Goal: Task Accomplishment & Management: Manage account settings

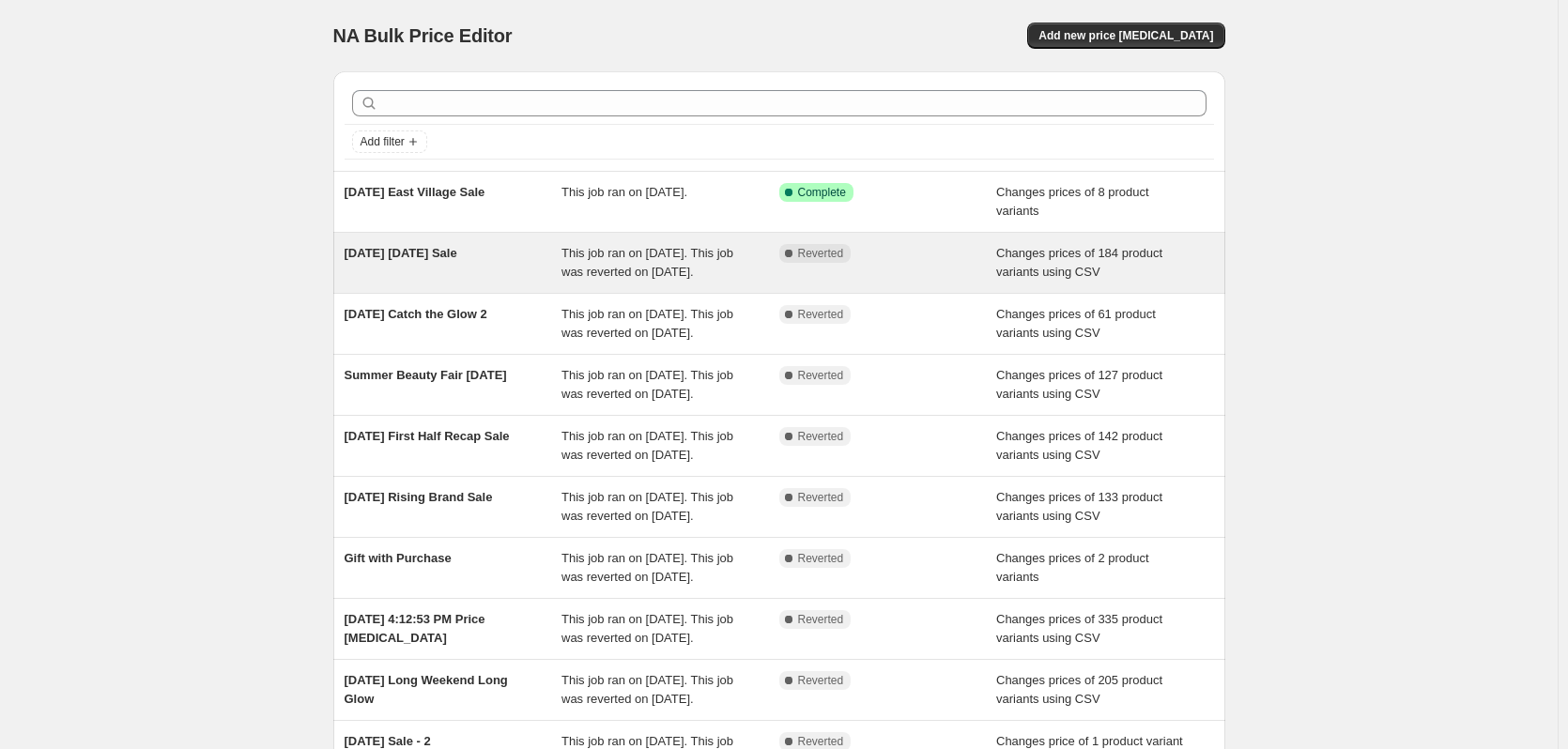
click at [457, 255] on span "[DATE] [DATE] Sale" at bounding box center [400, 253] width 112 height 15
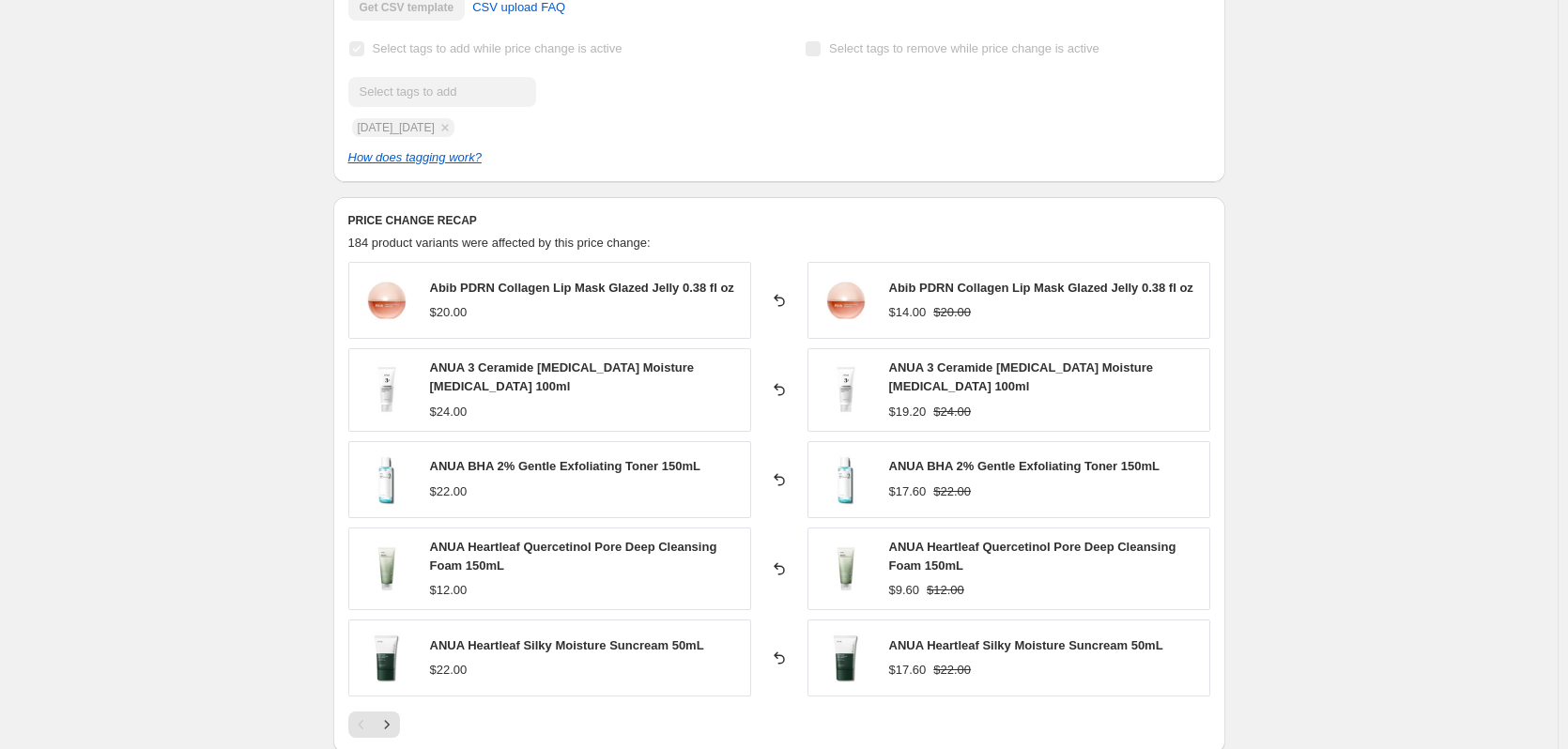
scroll to position [751, 0]
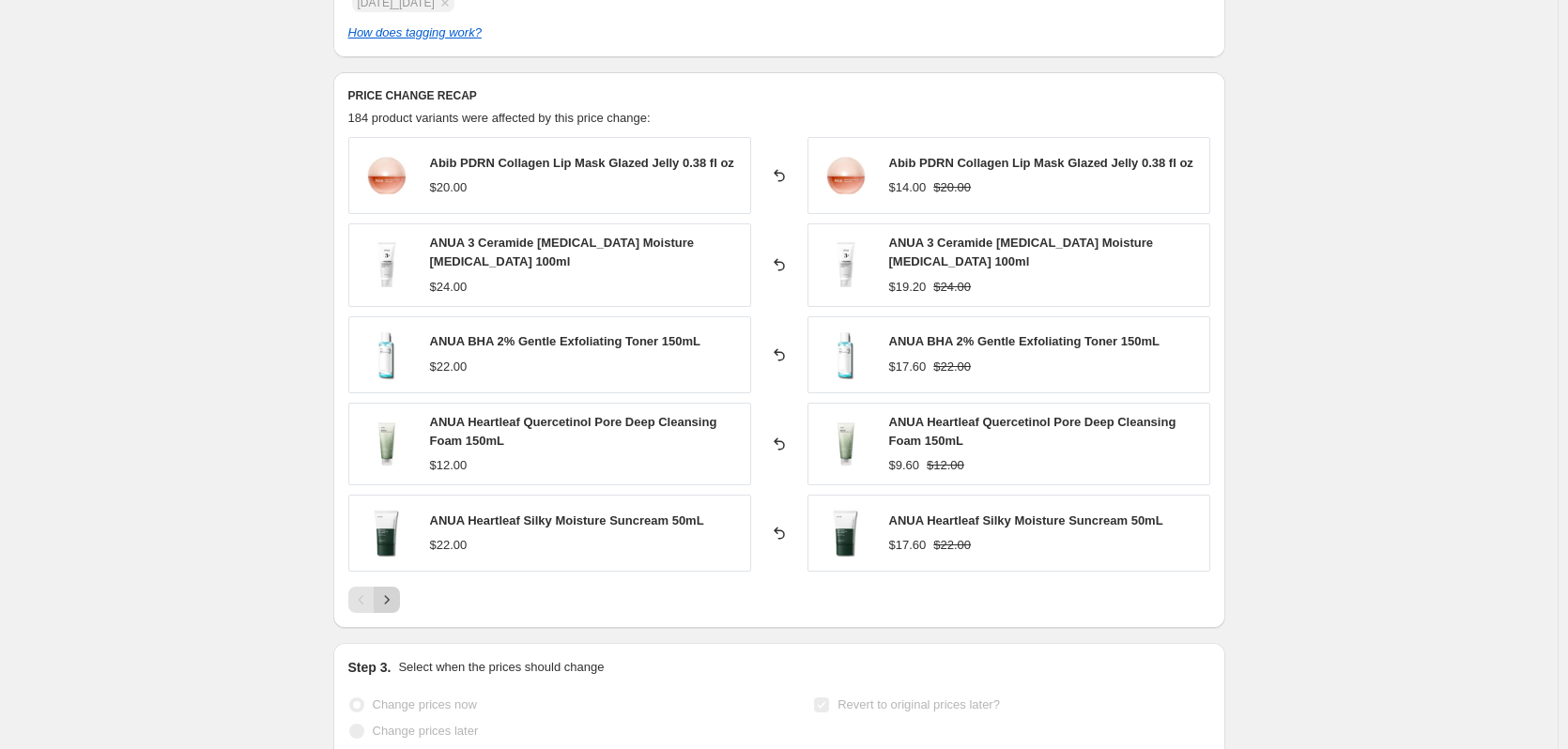
click at [390, 595] on icon "Next" at bounding box center [386, 599] width 18 height 18
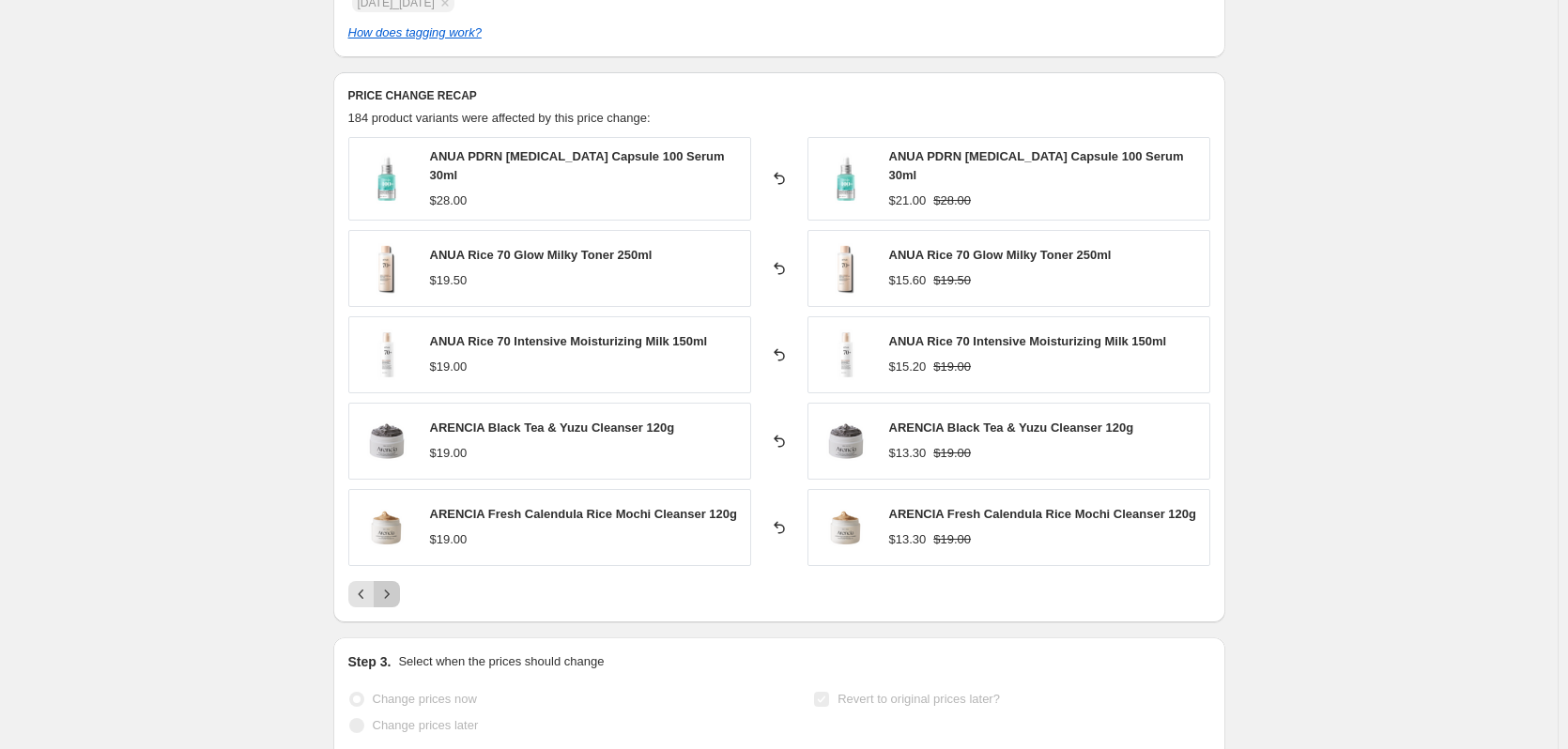
click at [390, 595] on icon "Next" at bounding box center [386, 593] width 18 height 18
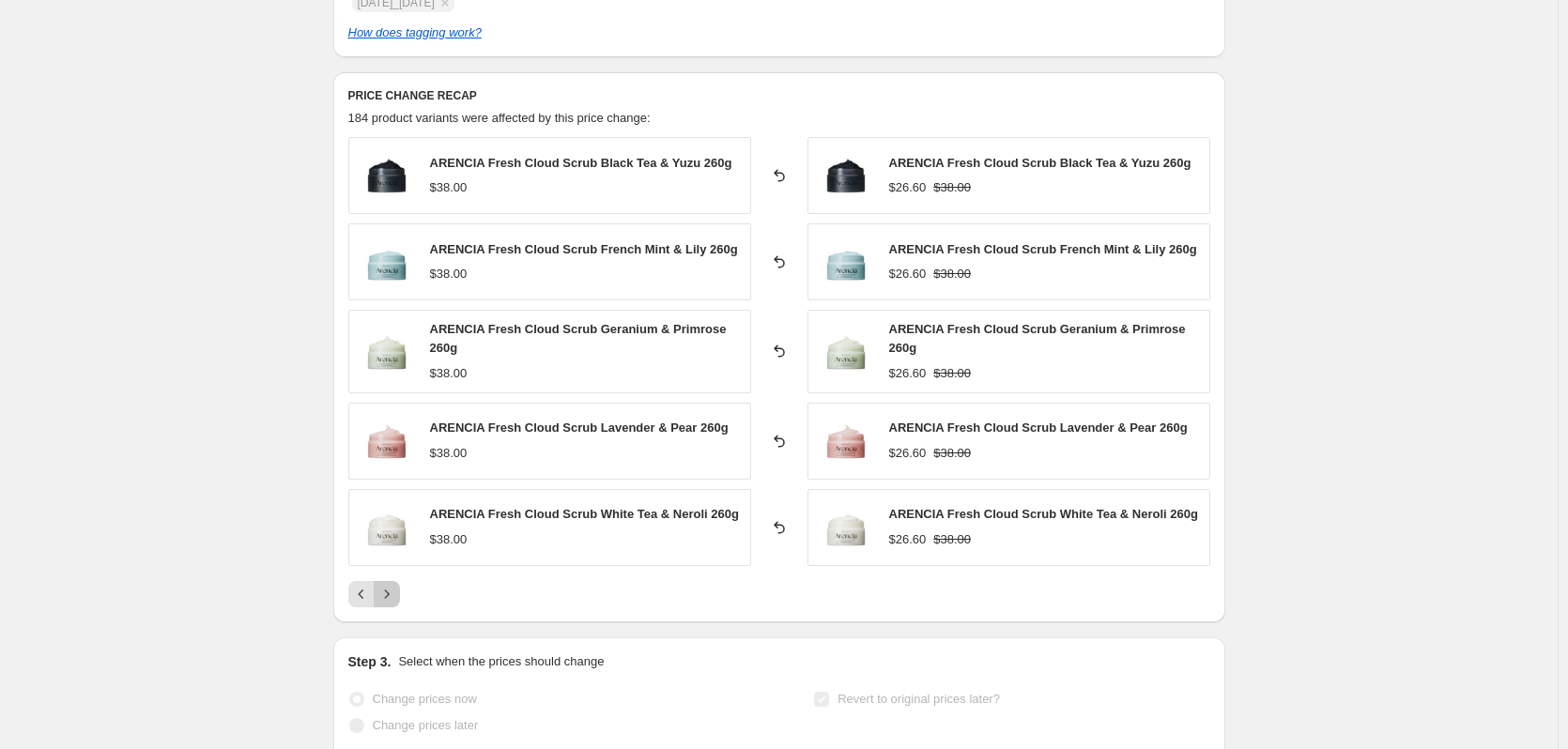
click at [390, 595] on icon "Next" at bounding box center [386, 593] width 18 height 18
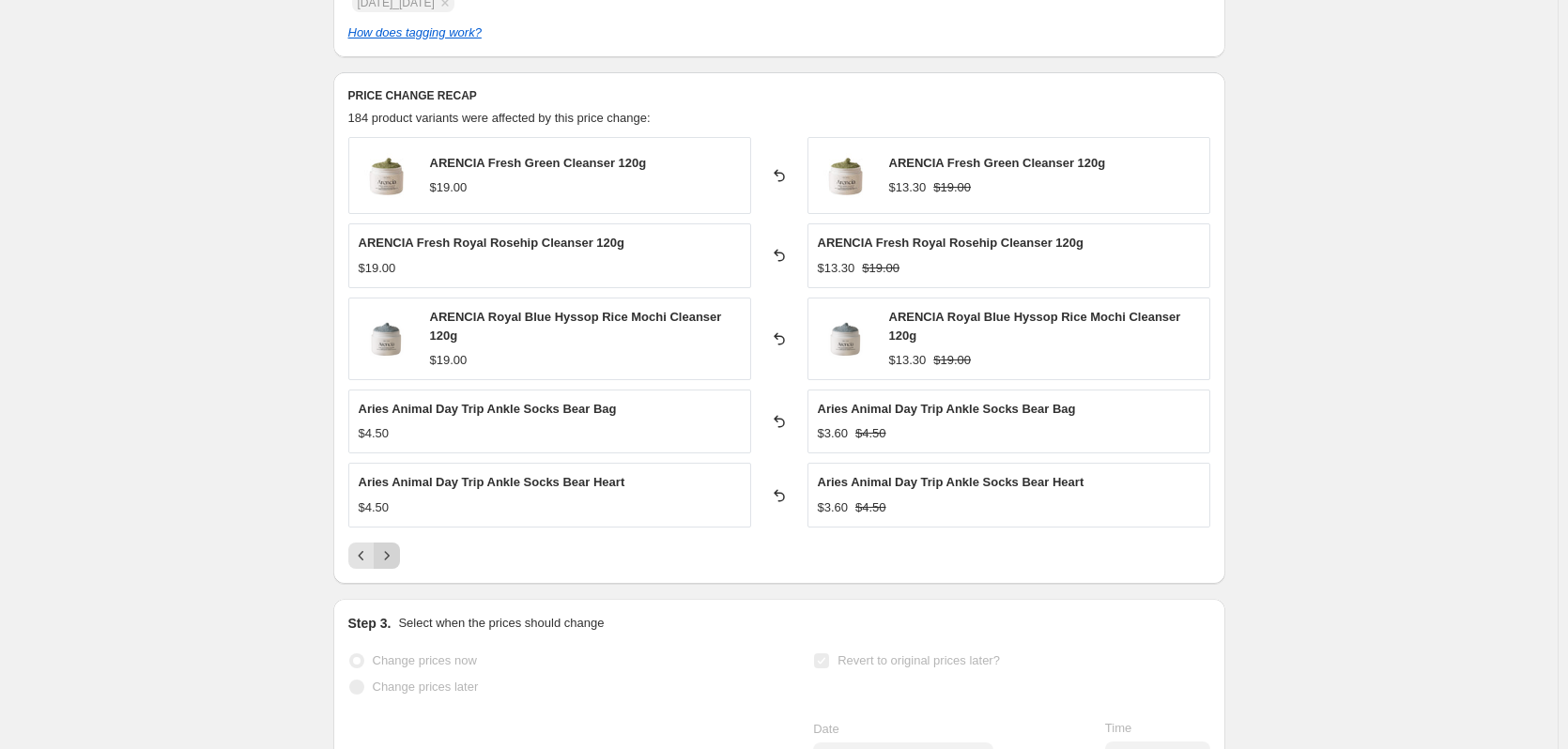
click at [400, 558] on button "Next" at bounding box center [387, 555] width 26 height 26
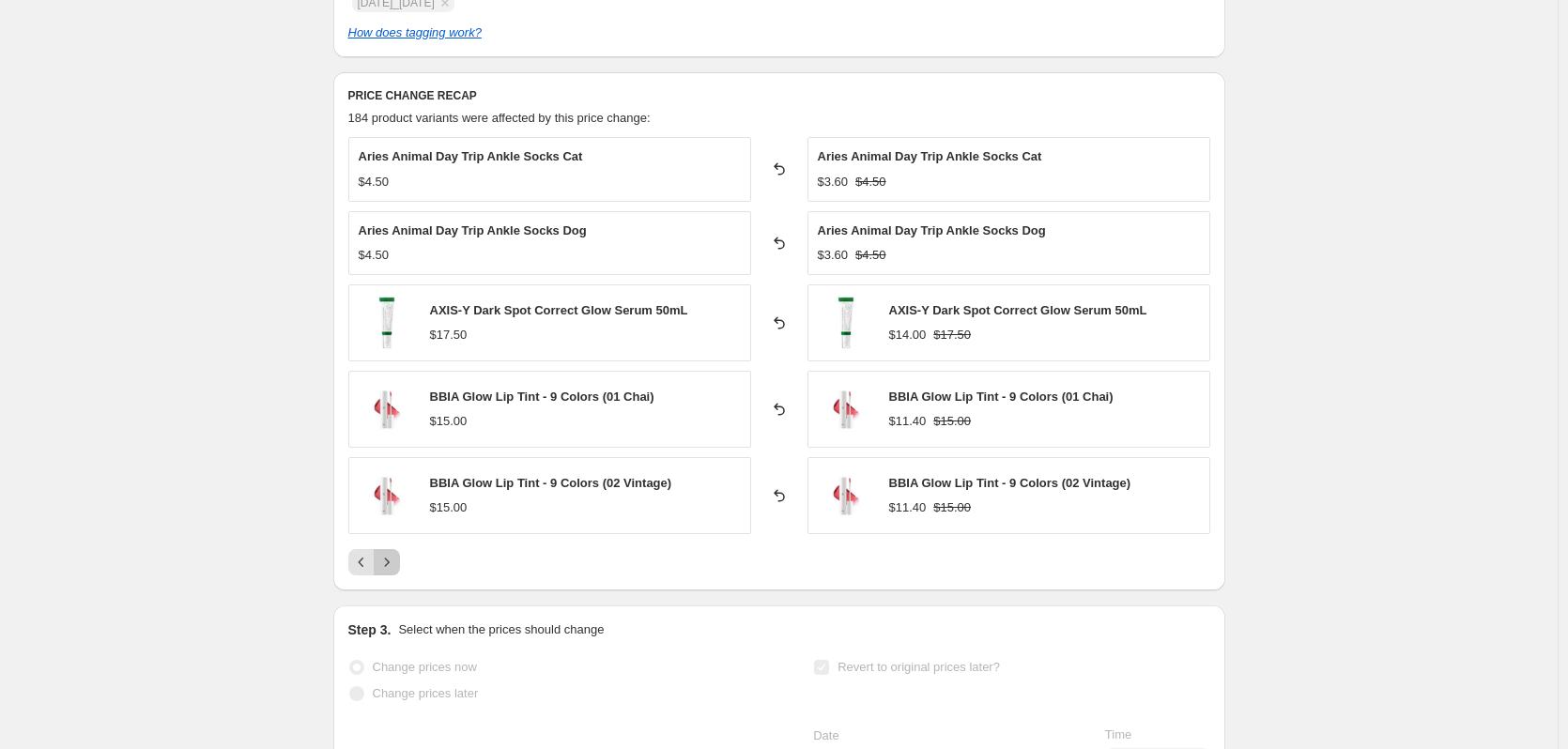
click at [400, 558] on button "Next" at bounding box center [387, 562] width 26 height 26
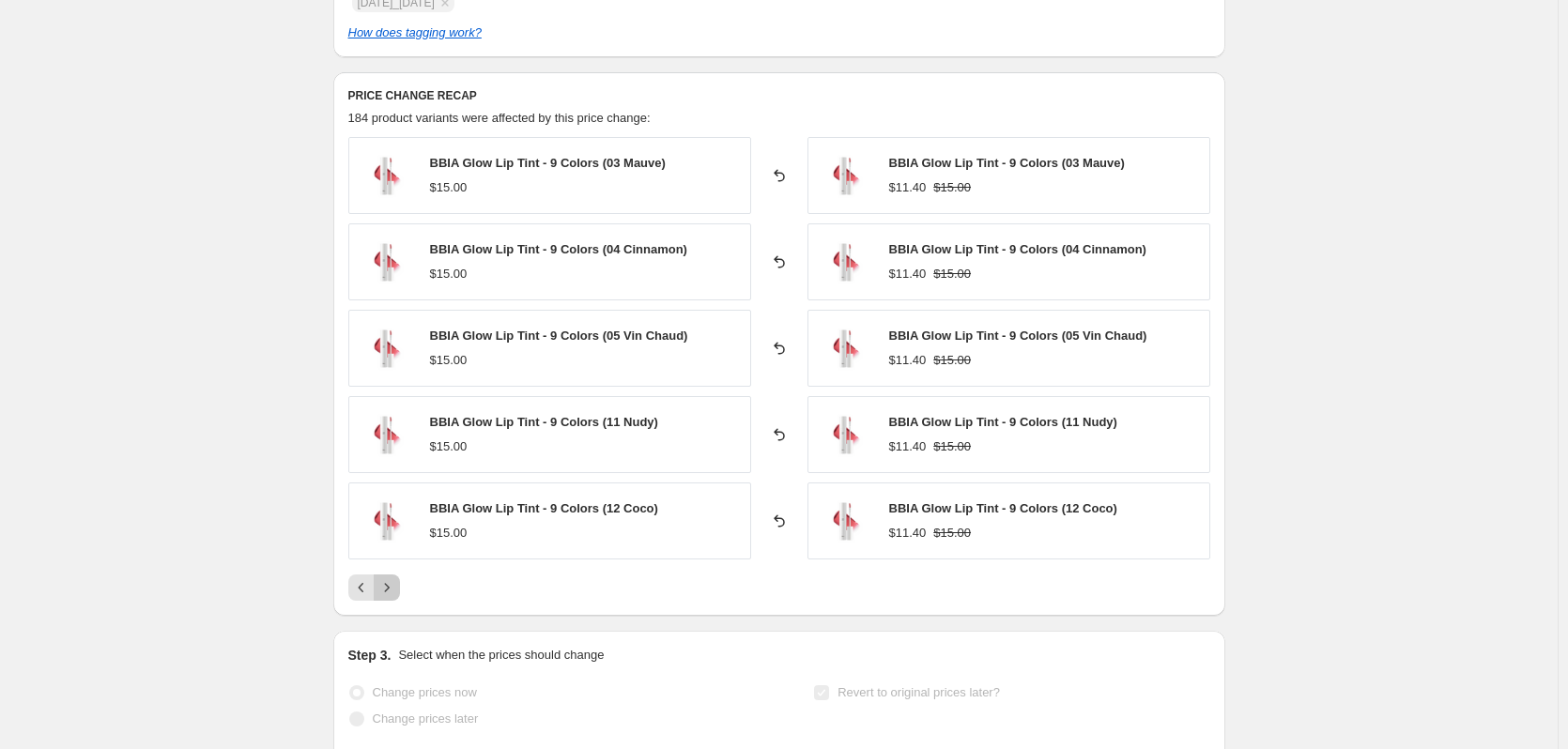
click at [390, 582] on icon "Next" at bounding box center [386, 587] width 18 height 18
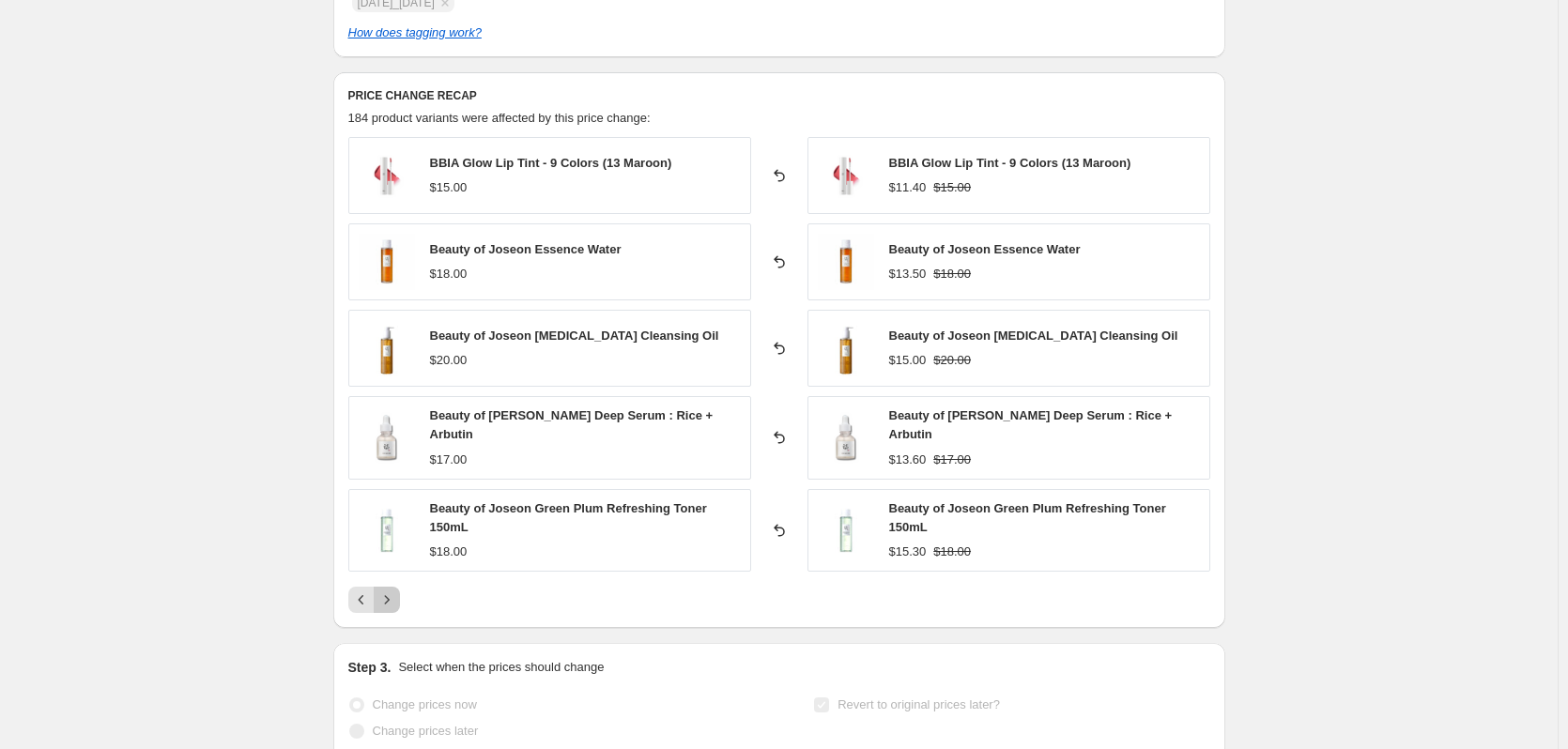
click at [390, 586] on button "Next" at bounding box center [387, 599] width 26 height 26
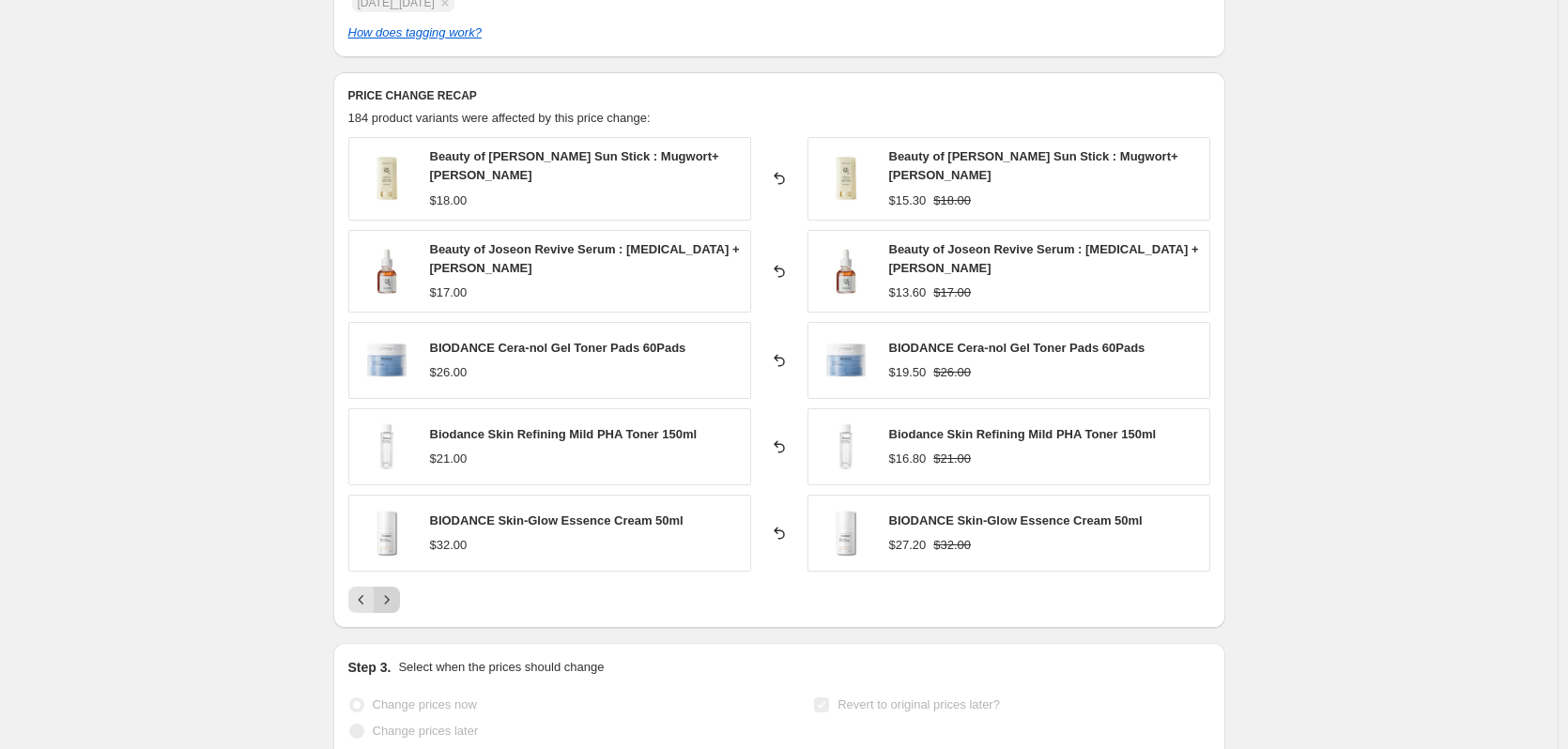
click at [390, 601] on icon "Next" at bounding box center [386, 599] width 18 height 18
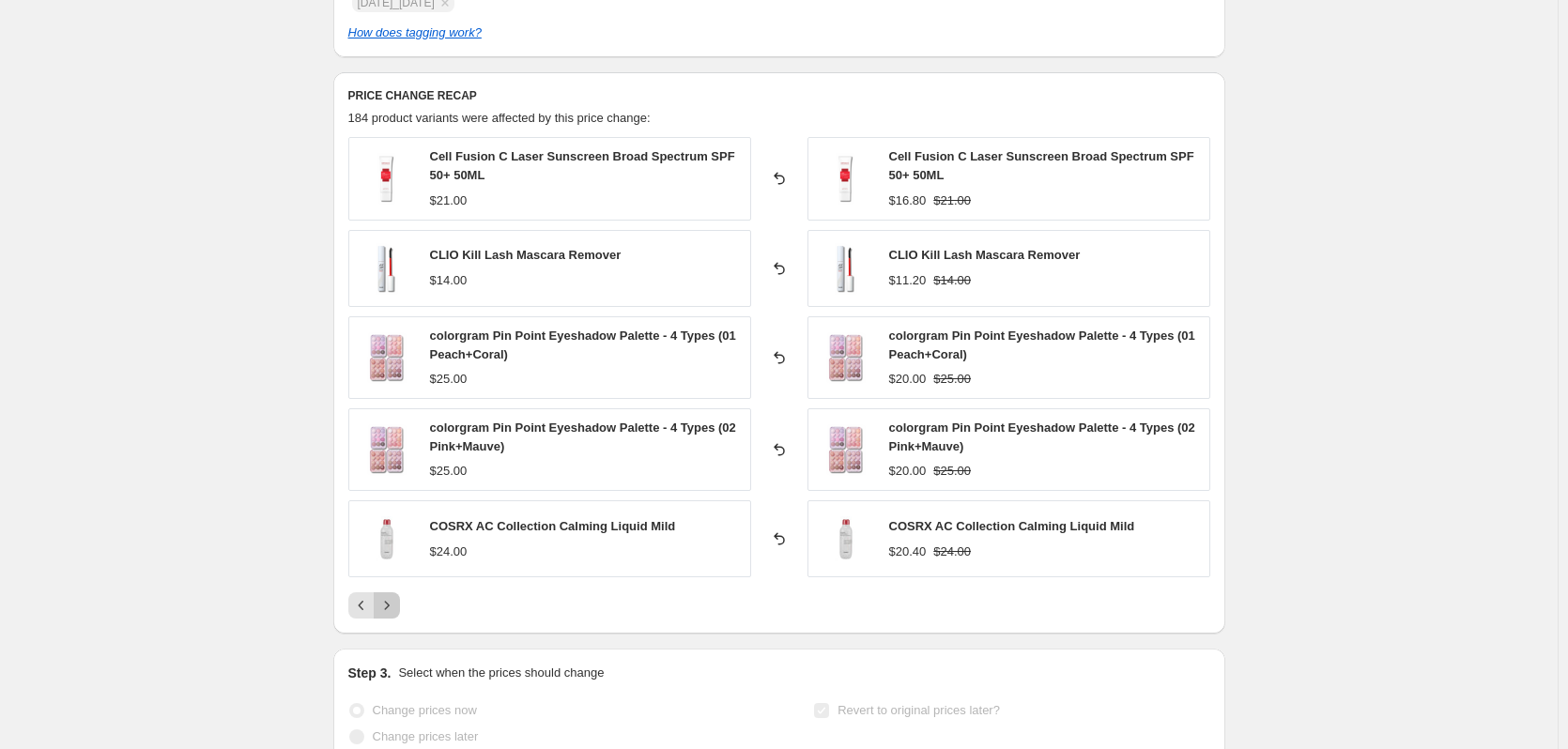
click at [390, 601] on icon "Next" at bounding box center [386, 605] width 18 height 18
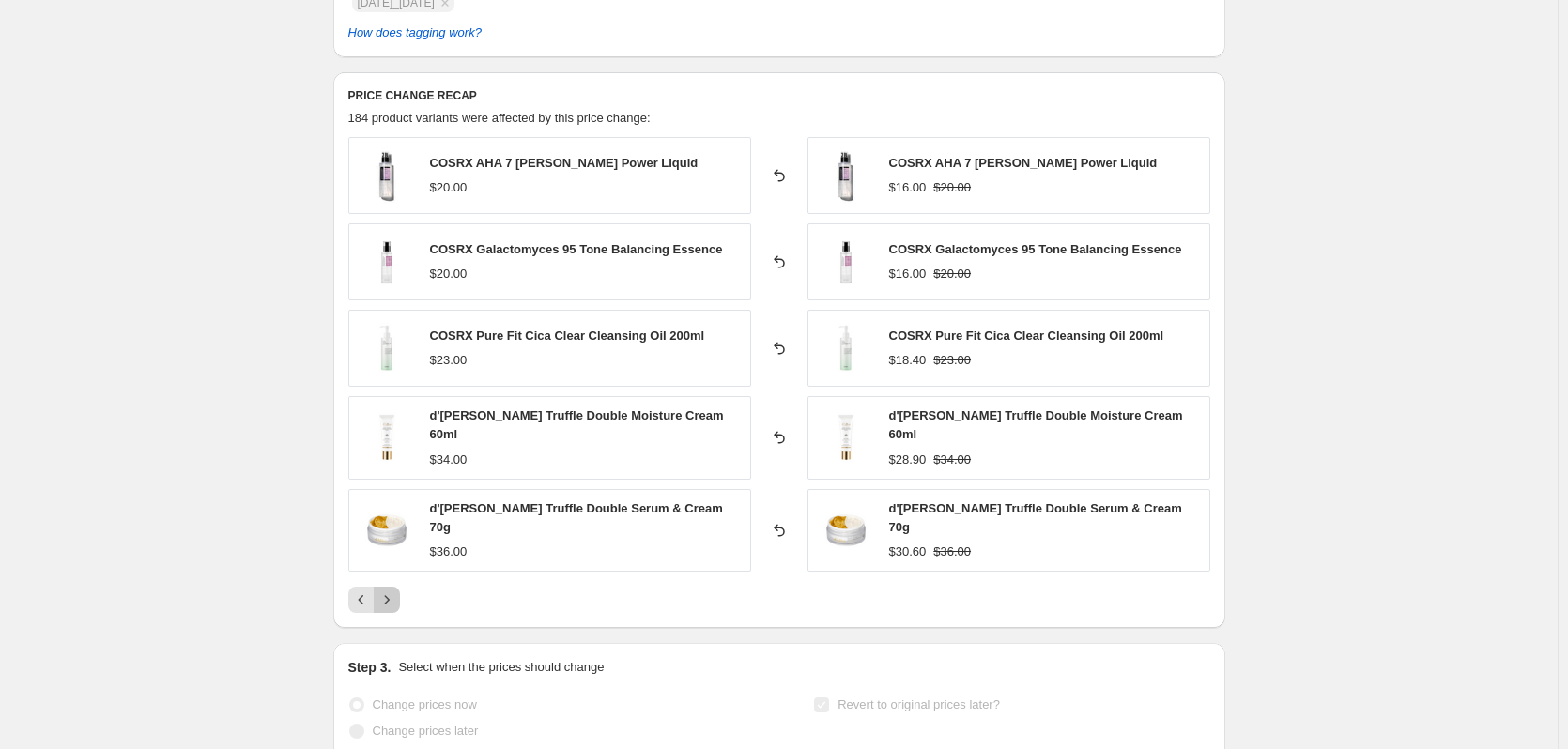
click at [390, 601] on button "Next" at bounding box center [387, 599] width 26 height 26
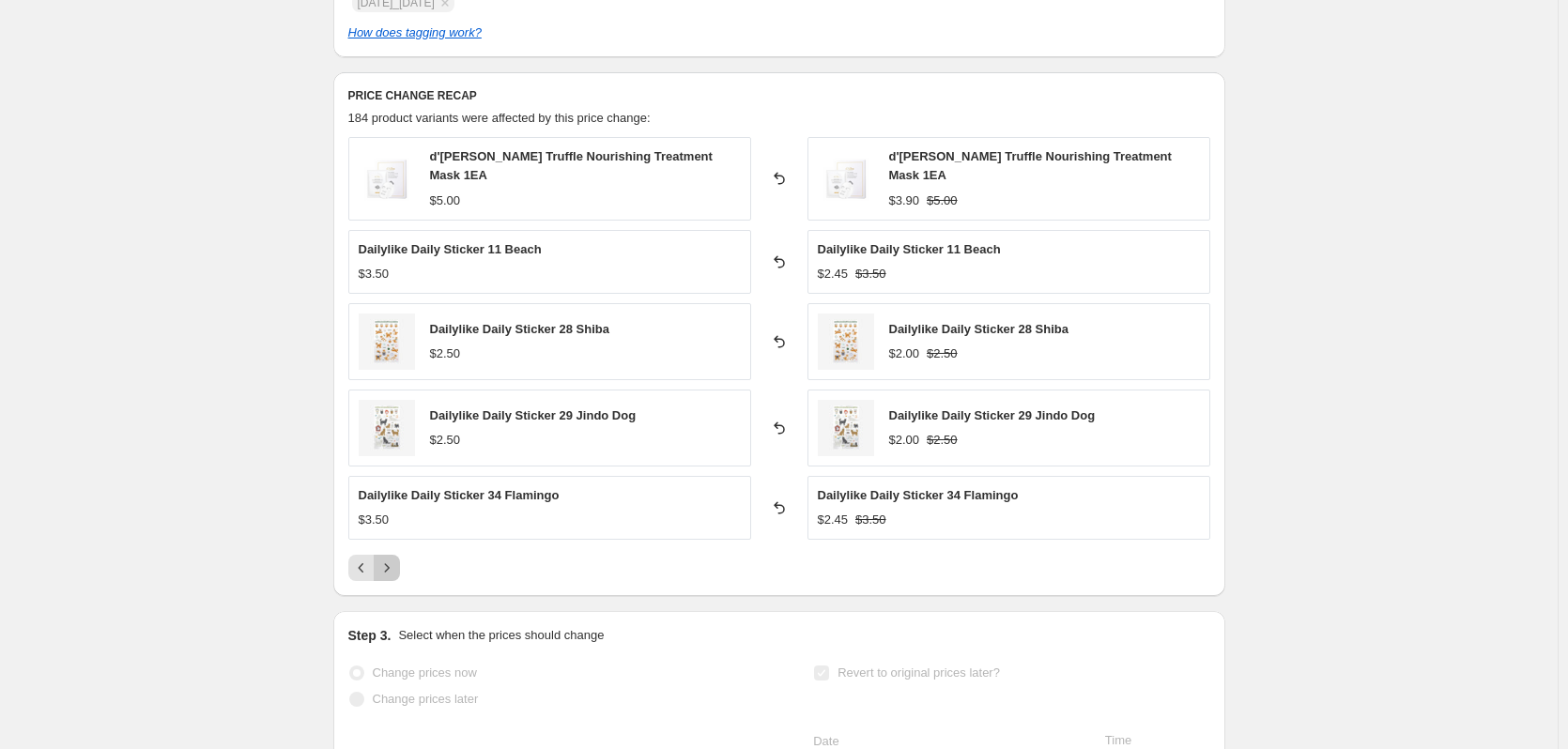
click at [389, 573] on button "Next" at bounding box center [387, 567] width 26 height 26
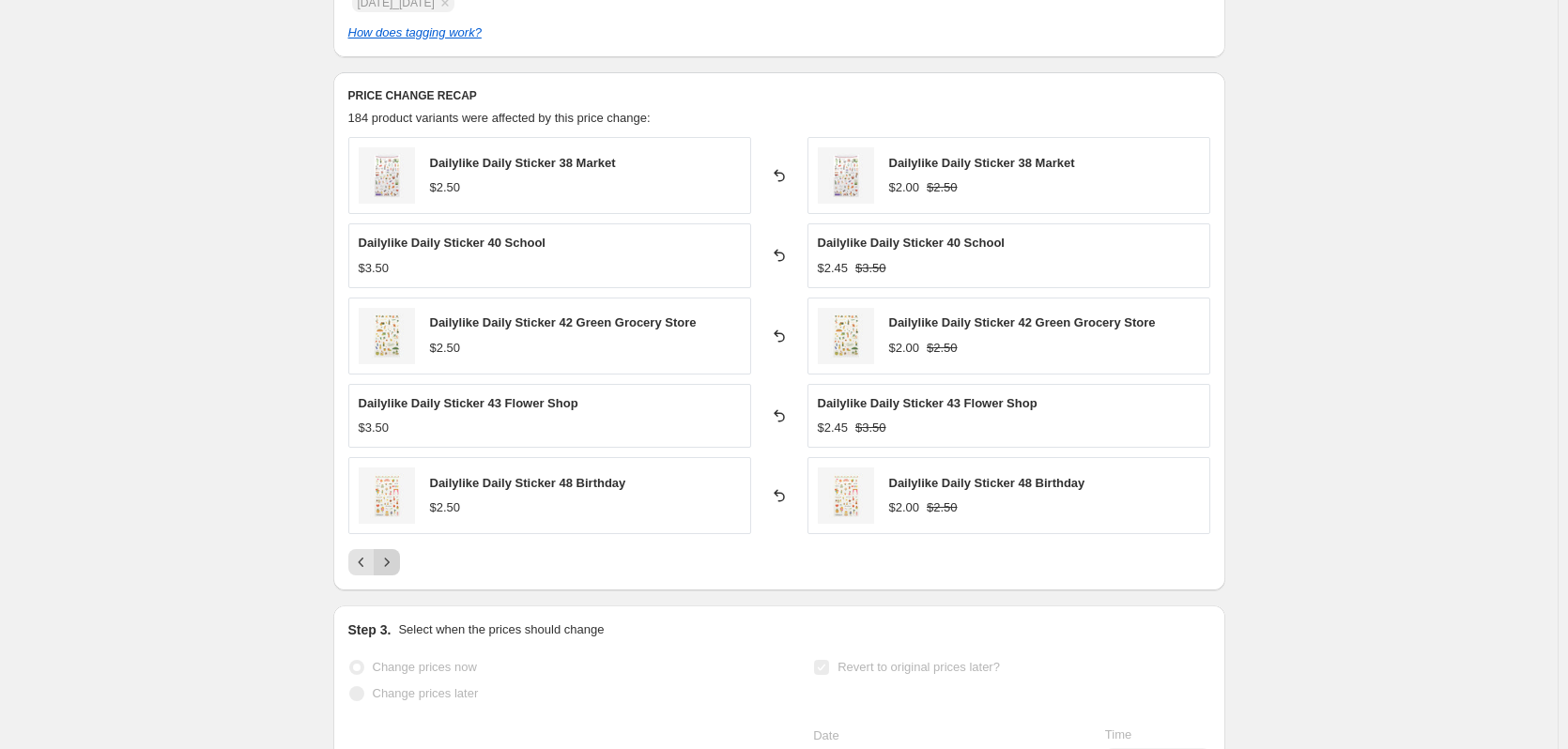
click at [389, 573] on button "Next" at bounding box center [387, 562] width 26 height 26
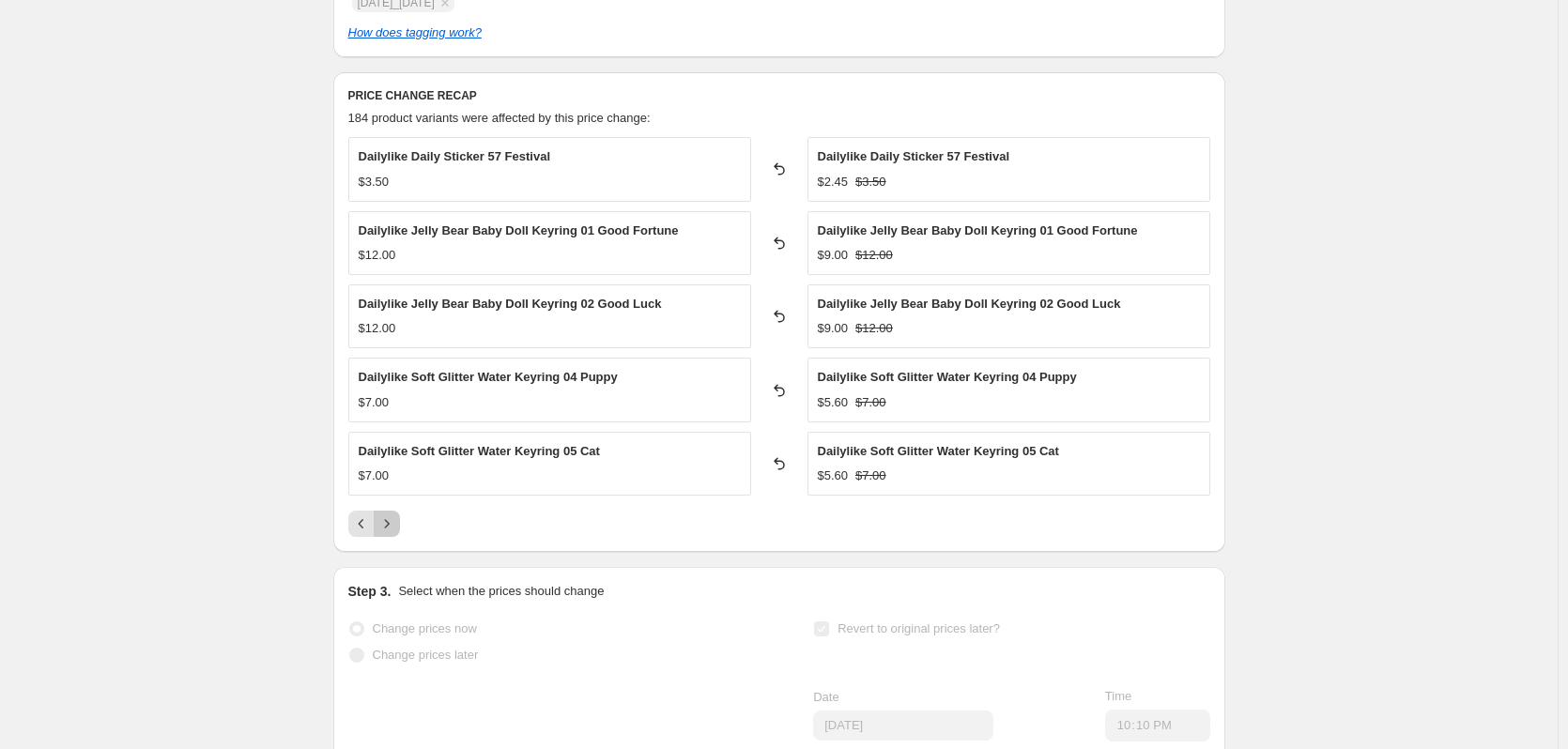
click at [400, 532] on button "Next" at bounding box center [387, 523] width 26 height 26
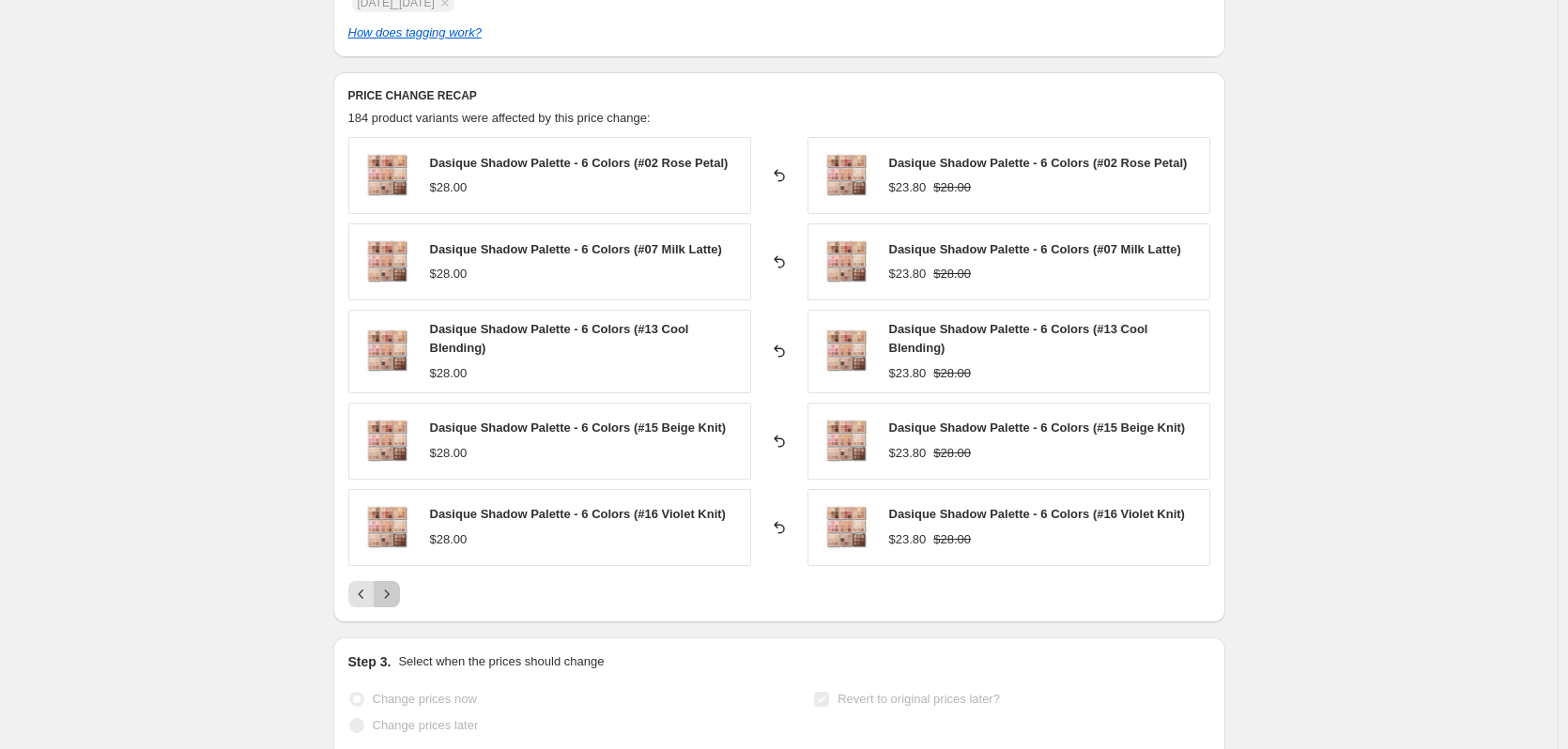
click at [389, 594] on icon "Next" at bounding box center [386, 593] width 5 height 9
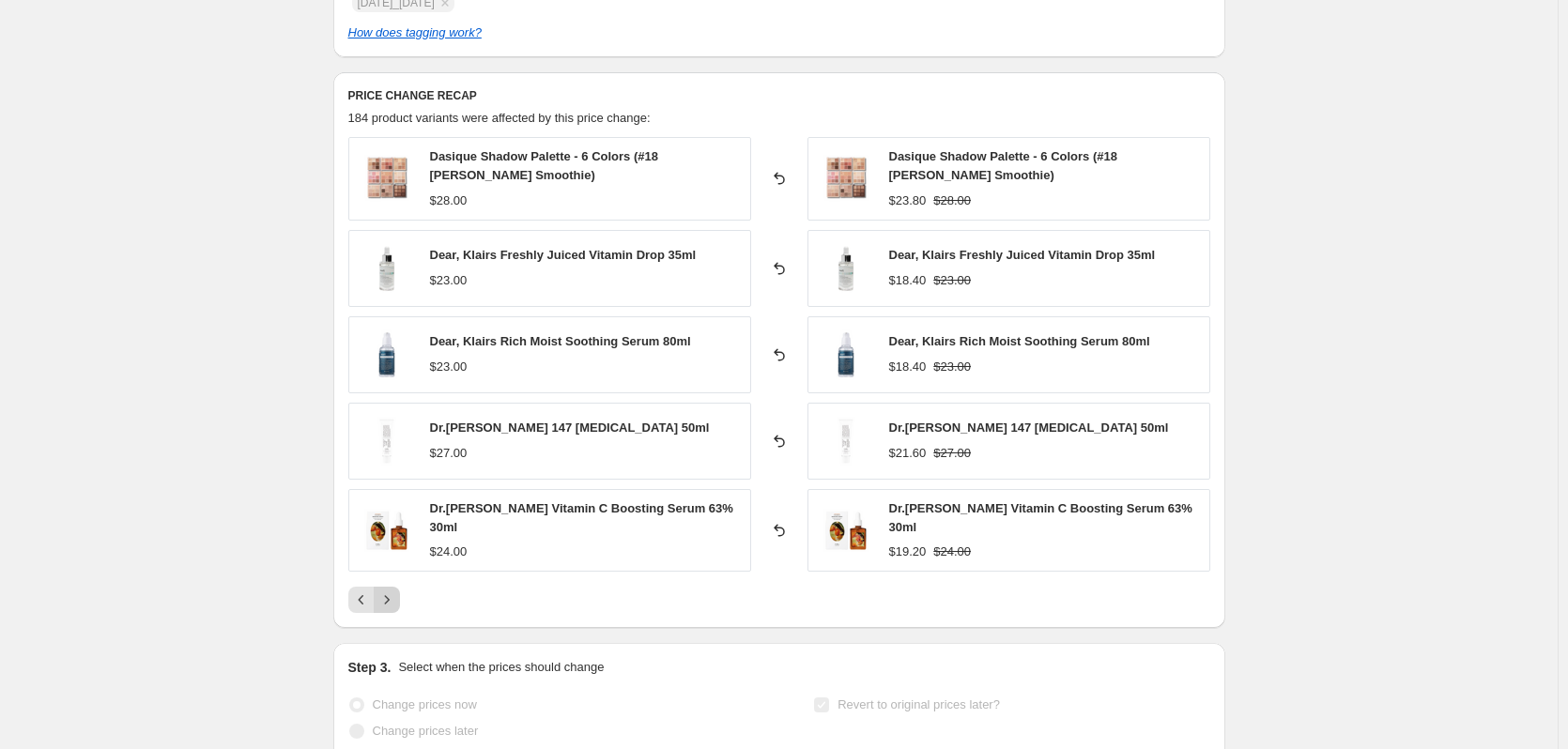
click at [389, 595] on icon "Next" at bounding box center [386, 599] width 5 height 9
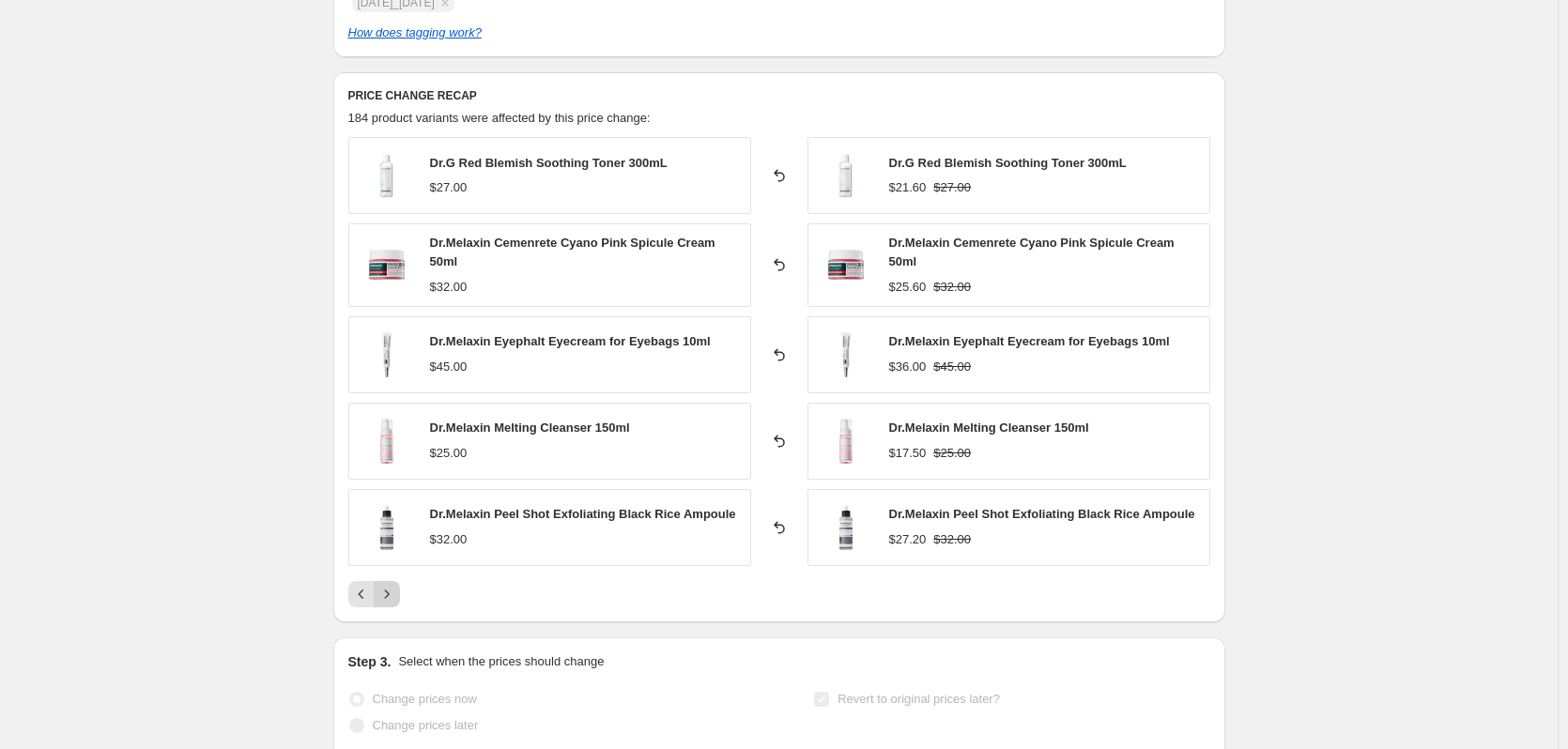
click at [393, 596] on icon "Next" at bounding box center [386, 593] width 18 height 18
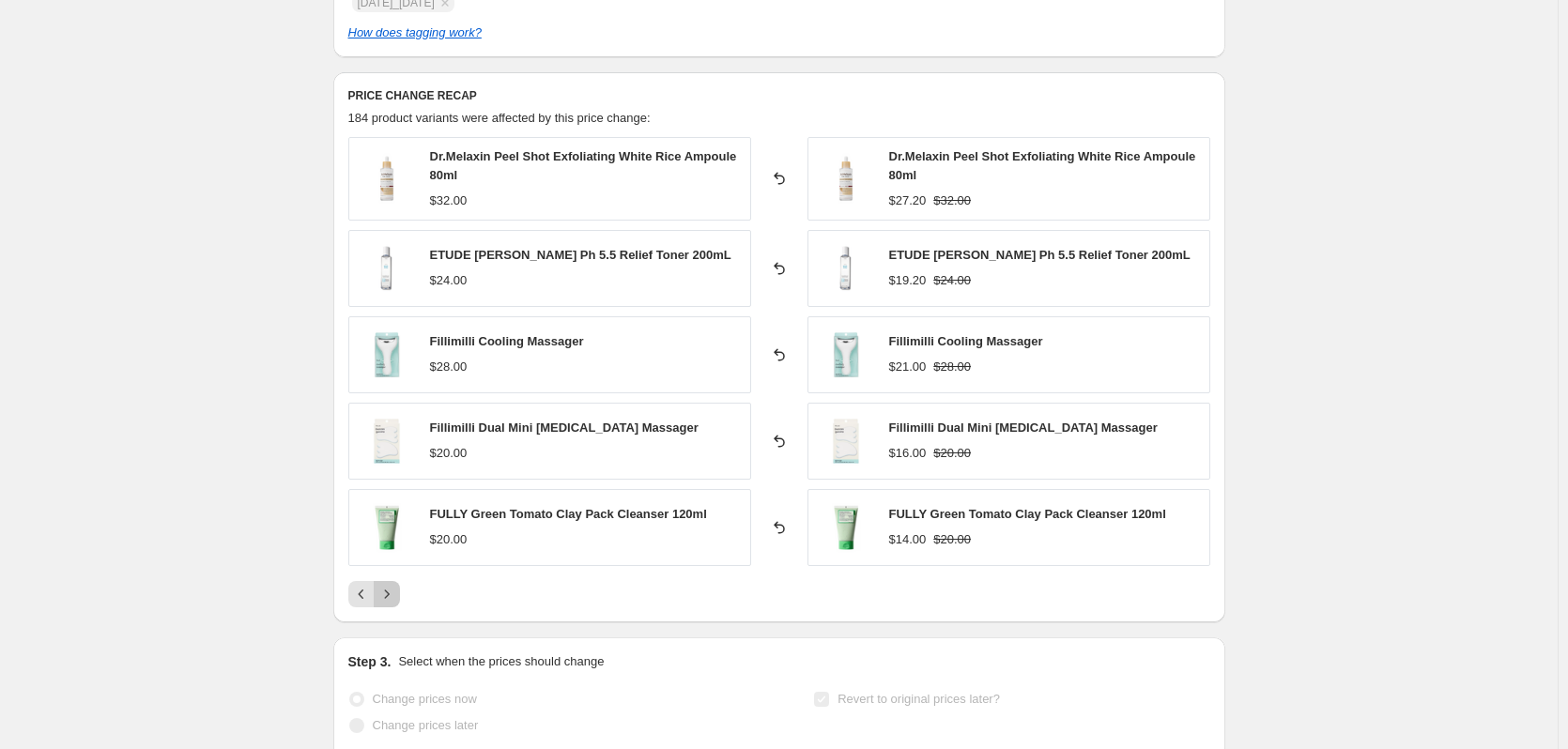
click at [393, 596] on icon "Next" at bounding box center [386, 593] width 18 height 18
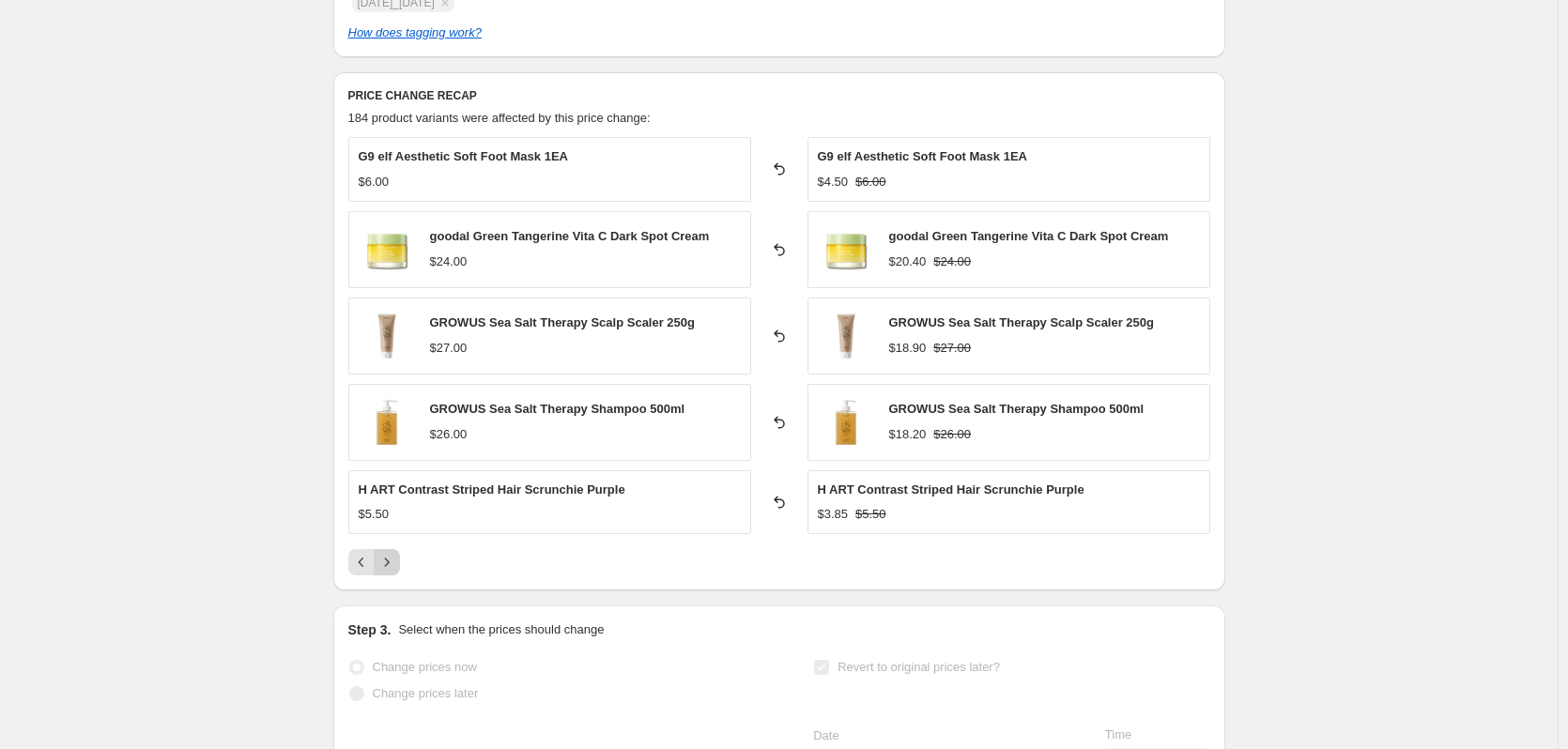
click at [396, 564] on icon "Next" at bounding box center [386, 562] width 18 height 18
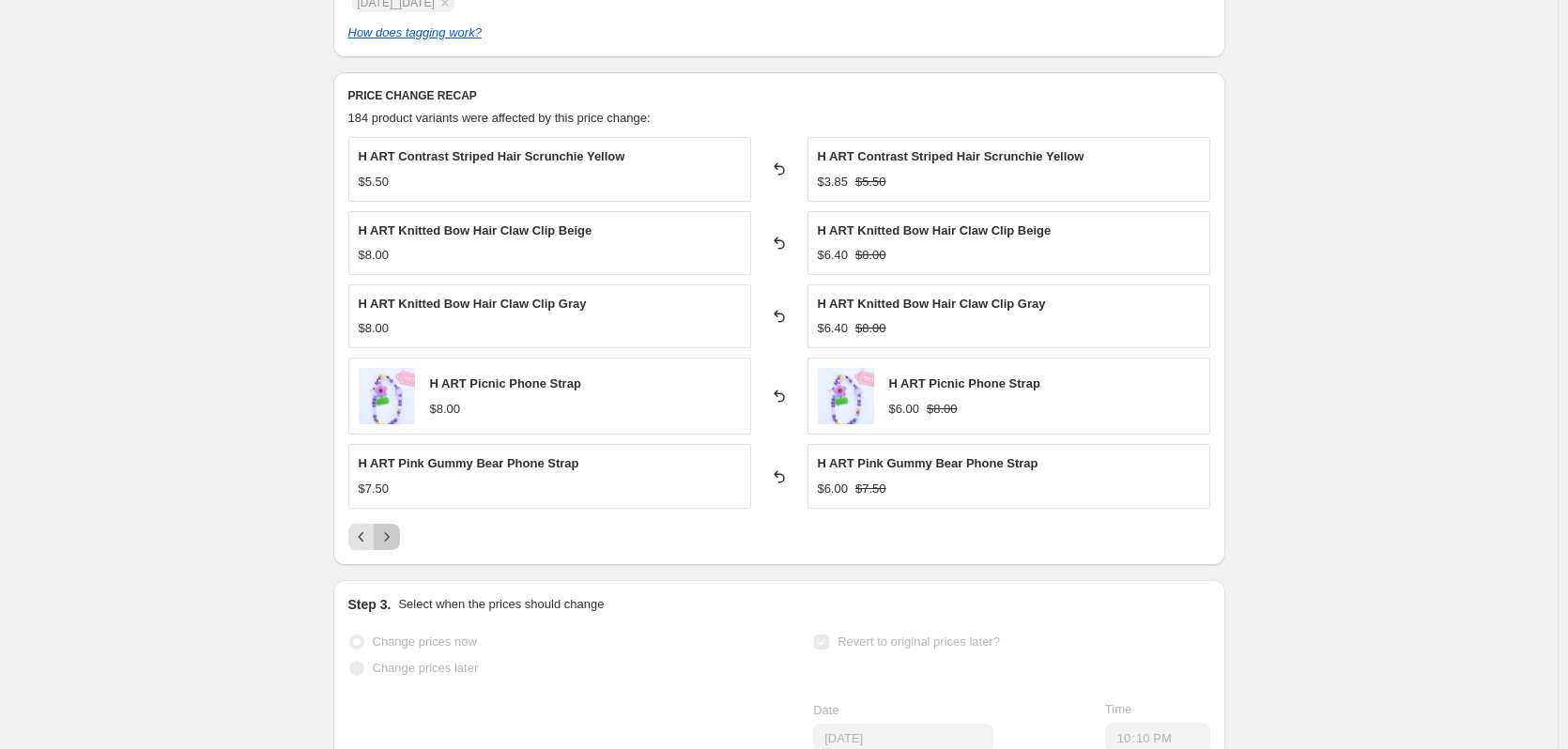
click at [400, 531] on button "Next" at bounding box center [387, 537] width 26 height 26
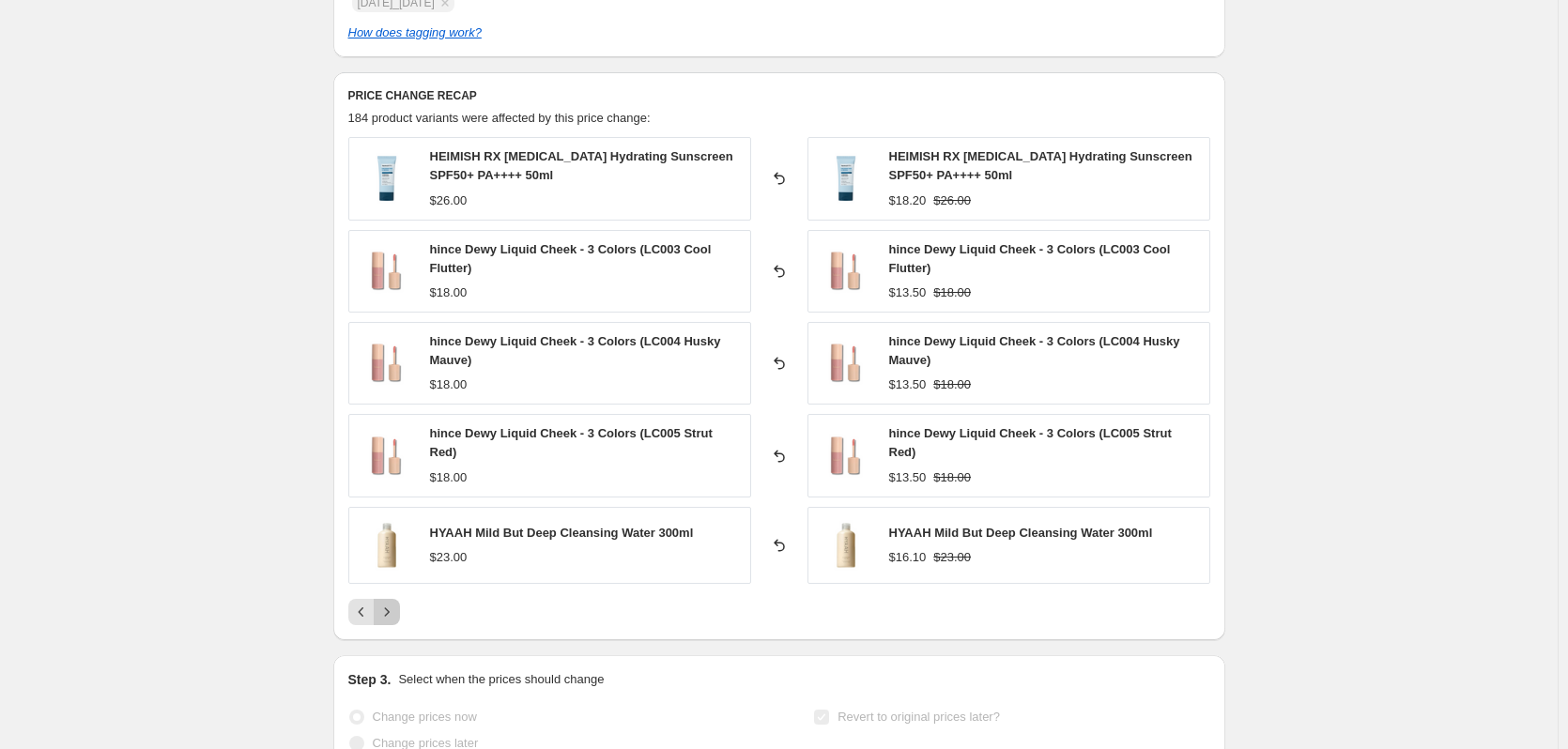
click at [392, 604] on icon "Next" at bounding box center [386, 611] width 18 height 18
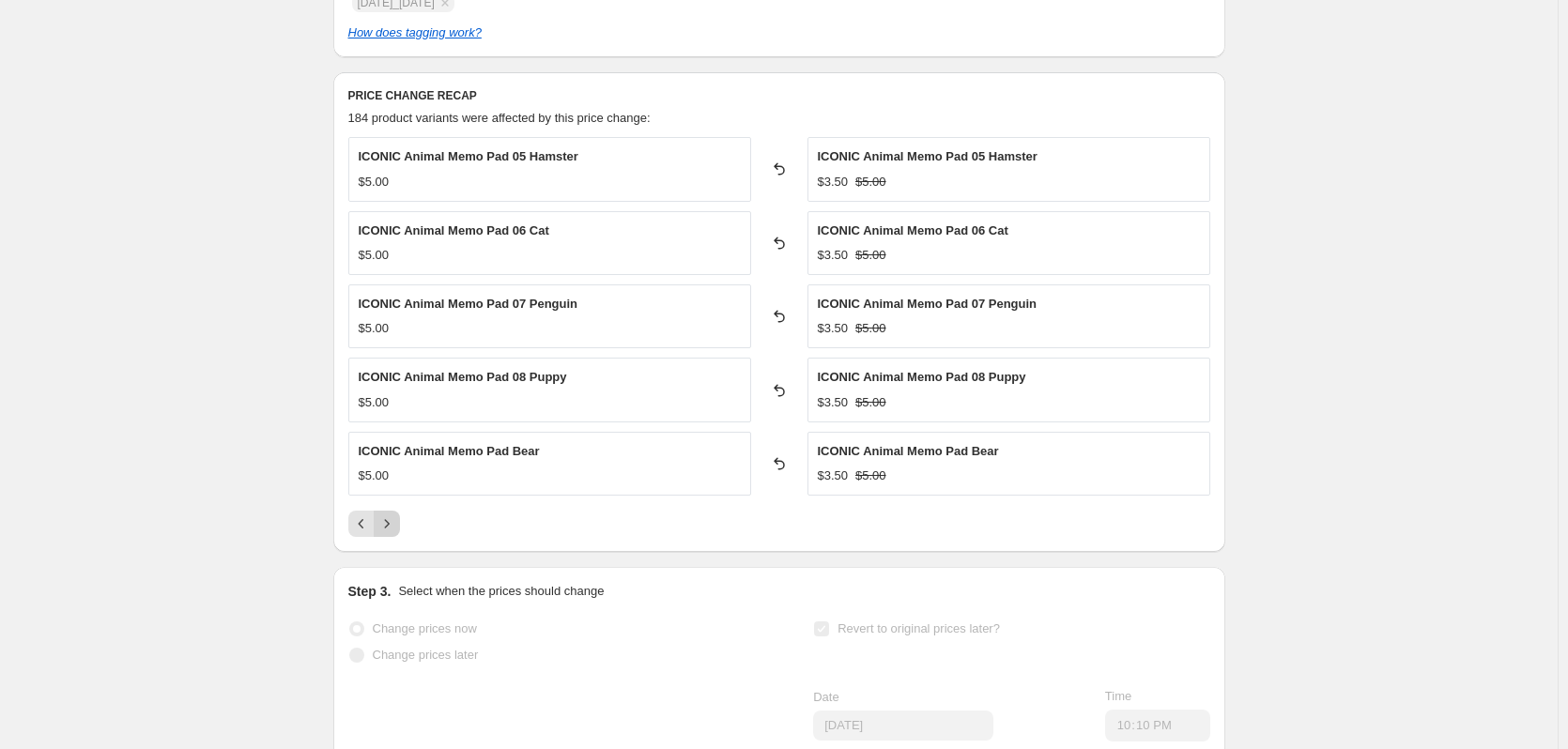
click at [400, 527] on button "Next" at bounding box center [387, 523] width 26 height 26
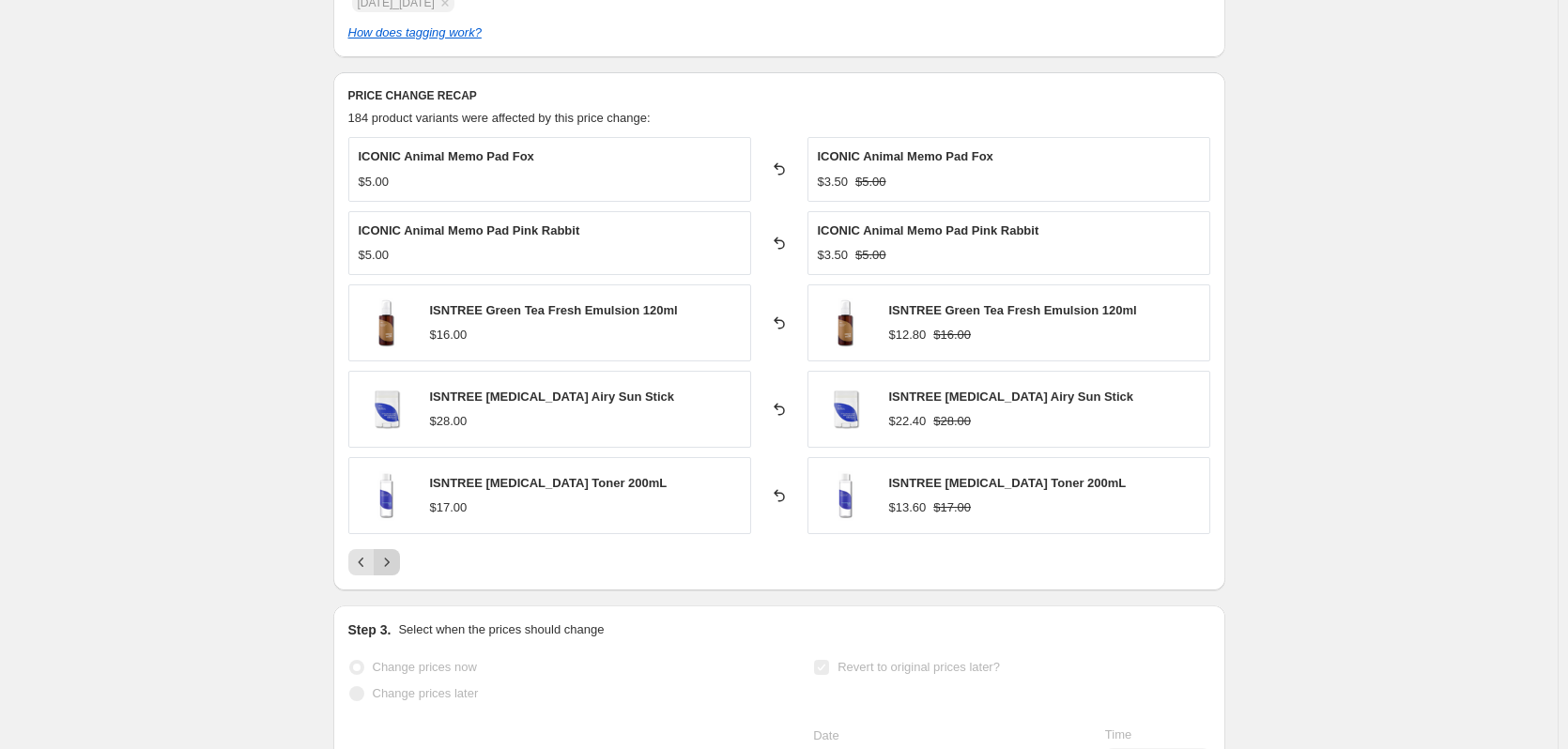
click at [383, 561] on icon "Next" at bounding box center [386, 562] width 18 height 18
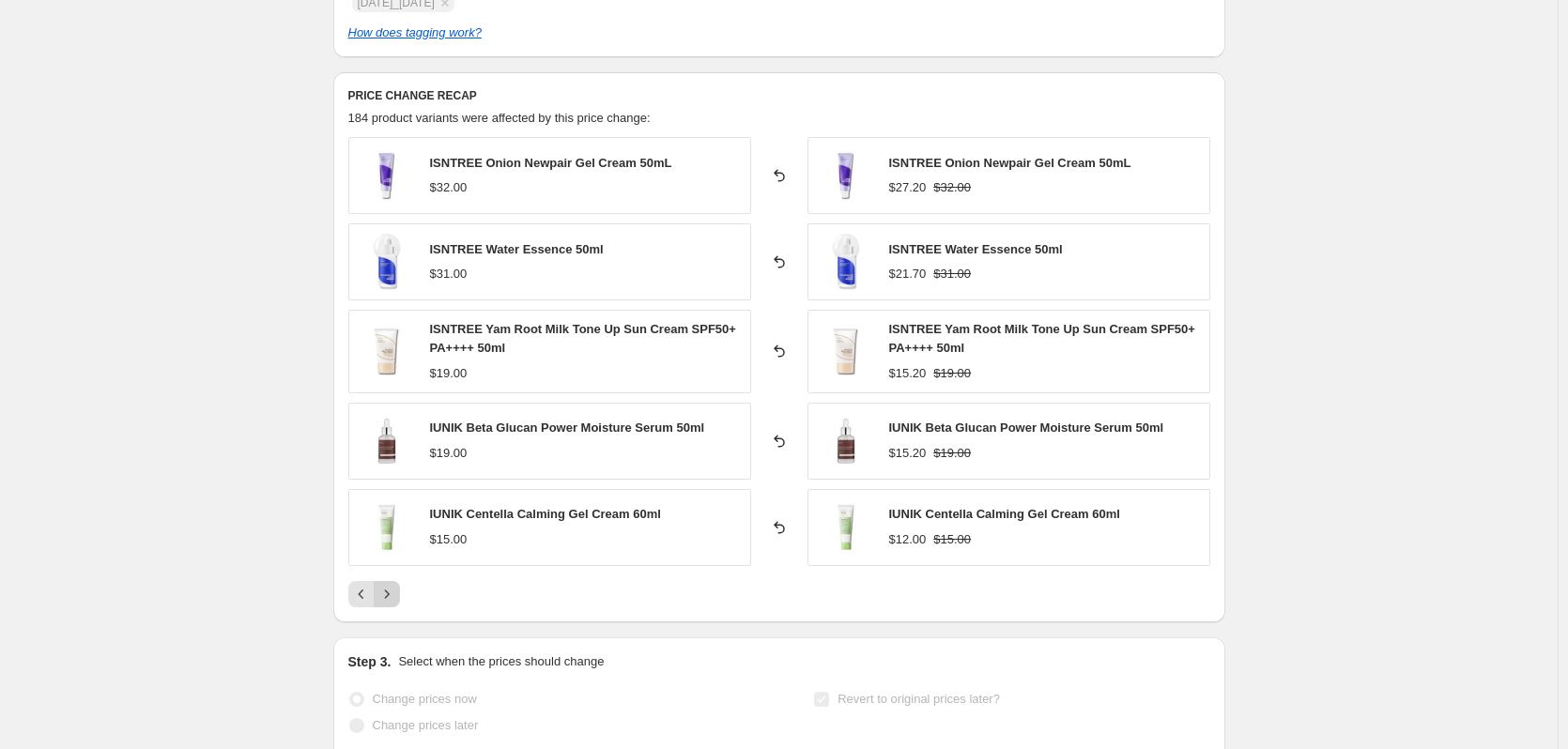
click at [383, 585] on icon "Next" at bounding box center [386, 593] width 18 height 18
